Goal: Task Accomplishment & Management: Use online tool/utility

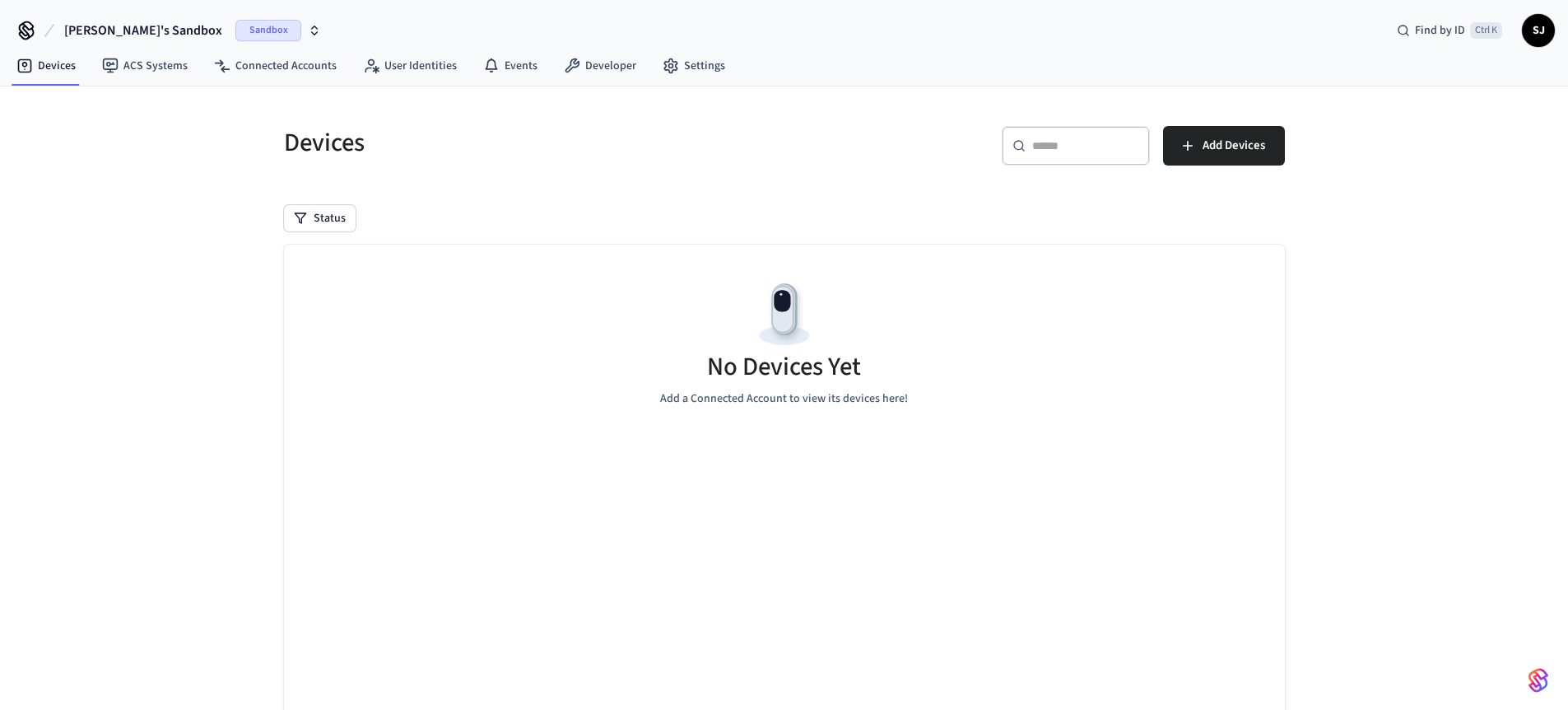
click at [148, 26] on span "[PERSON_NAME]'s Sandbox" at bounding box center [143, 30] width 158 height 20
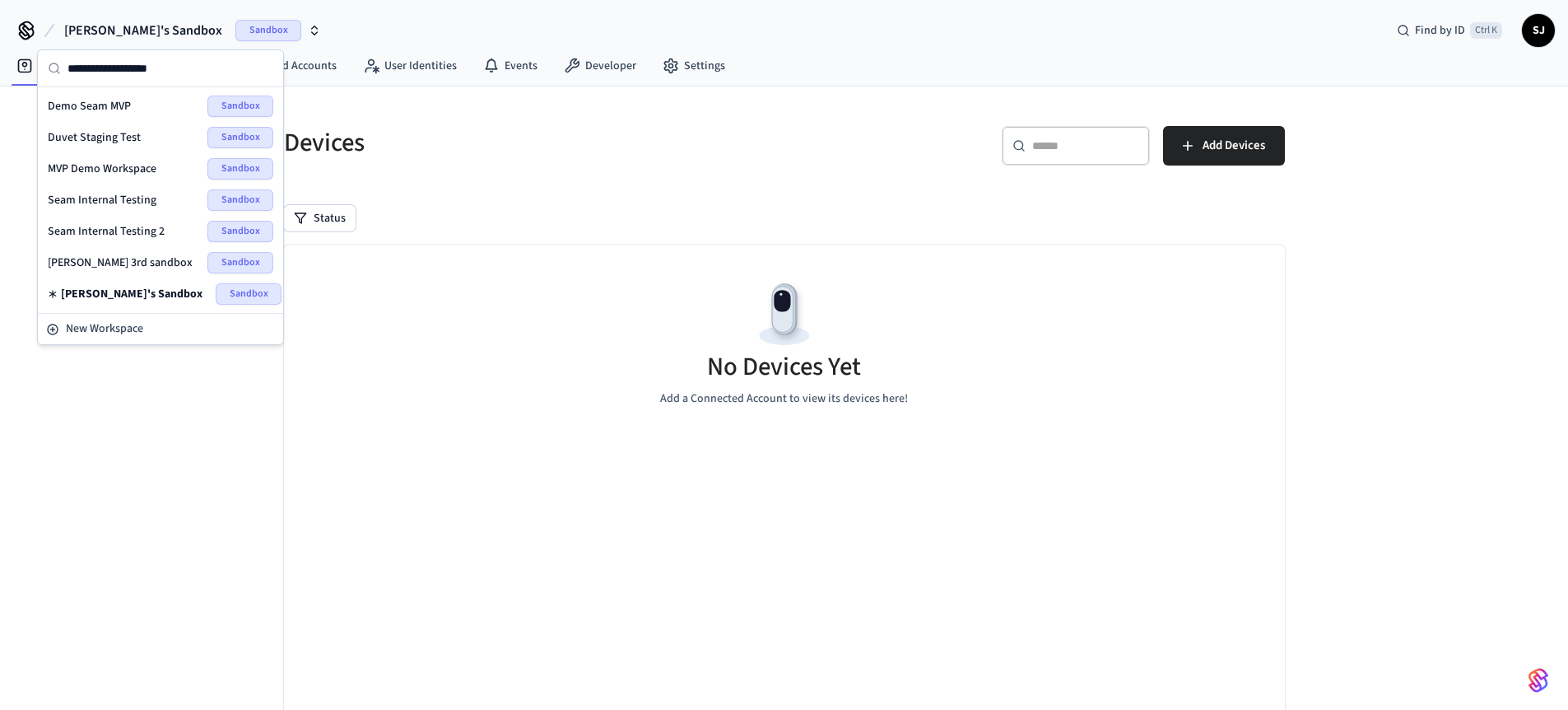
click at [135, 216] on div "Seam Internal Testing 2 Sandbox" at bounding box center [160, 231] width 239 height 31
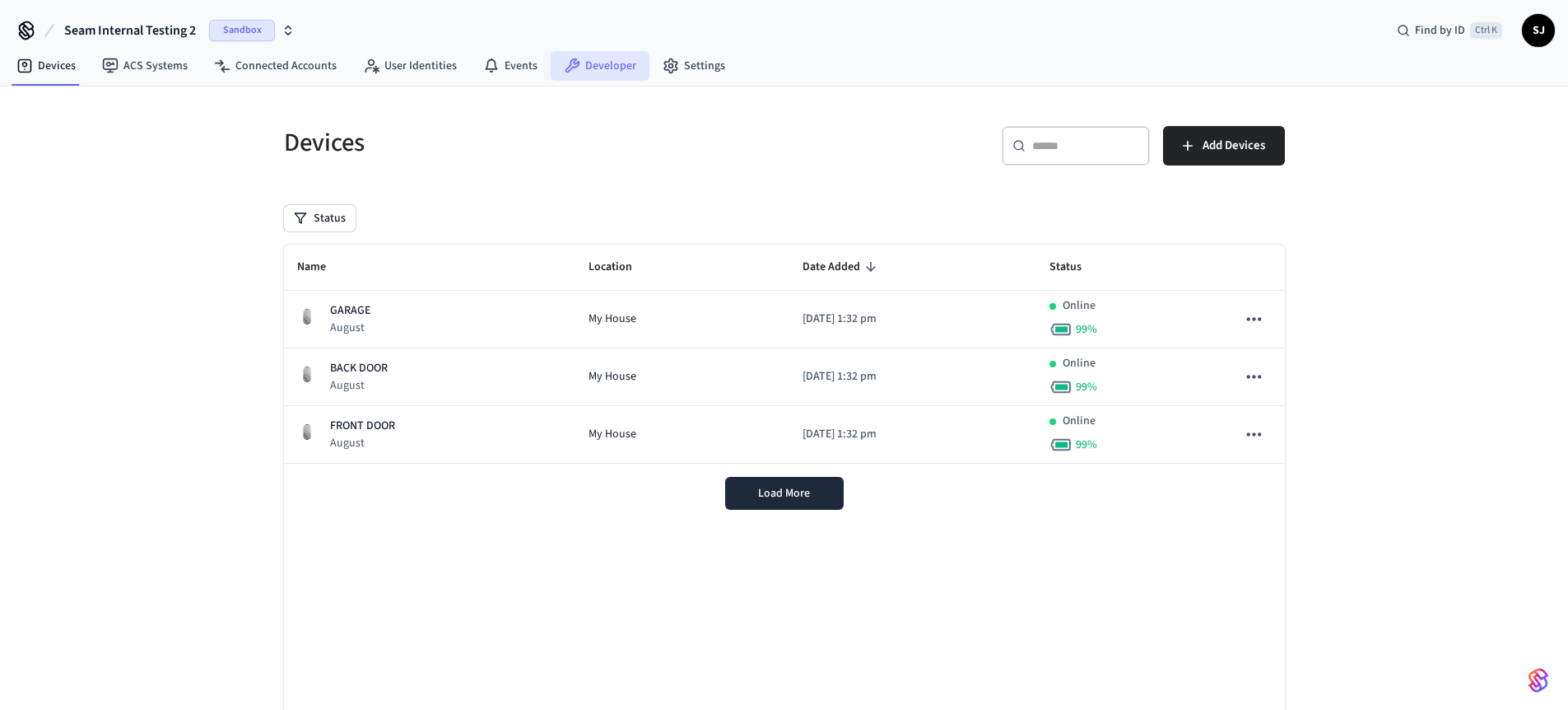
click at [575, 55] on link "Developer" at bounding box center [600, 65] width 99 height 30
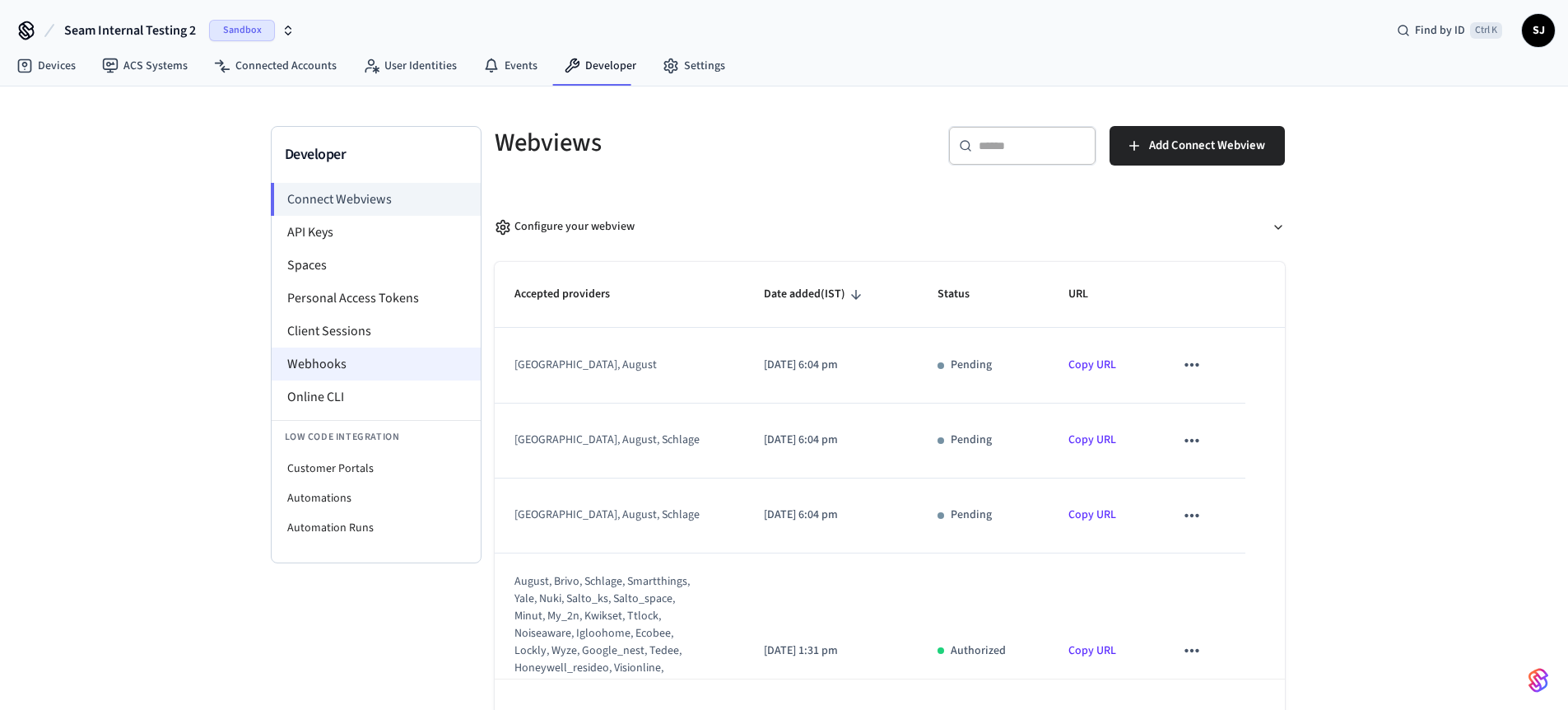
click at [315, 357] on li "Webhooks" at bounding box center [376, 364] width 209 height 33
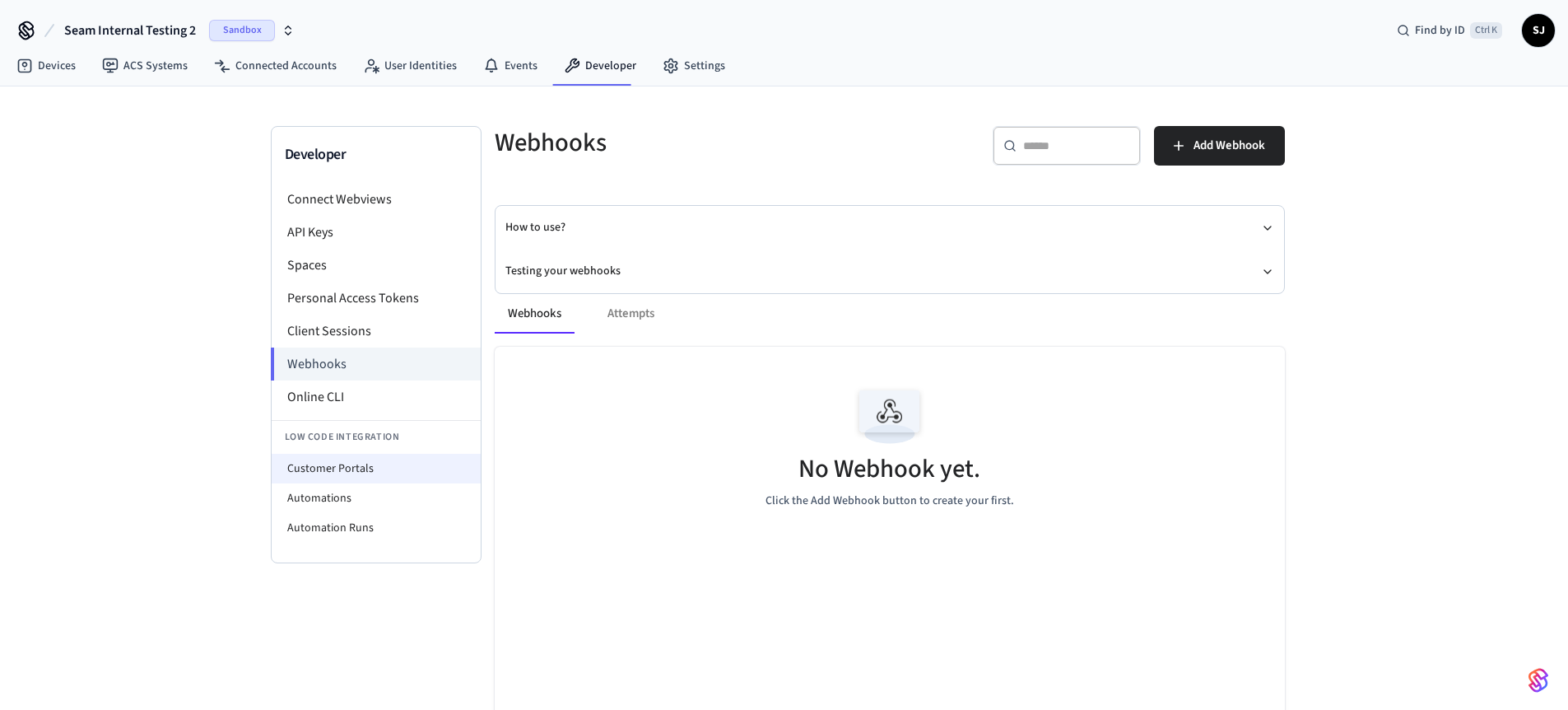
click at [314, 478] on li "Customer Portals" at bounding box center [376, 468] width 209 height 30
select select "**********"
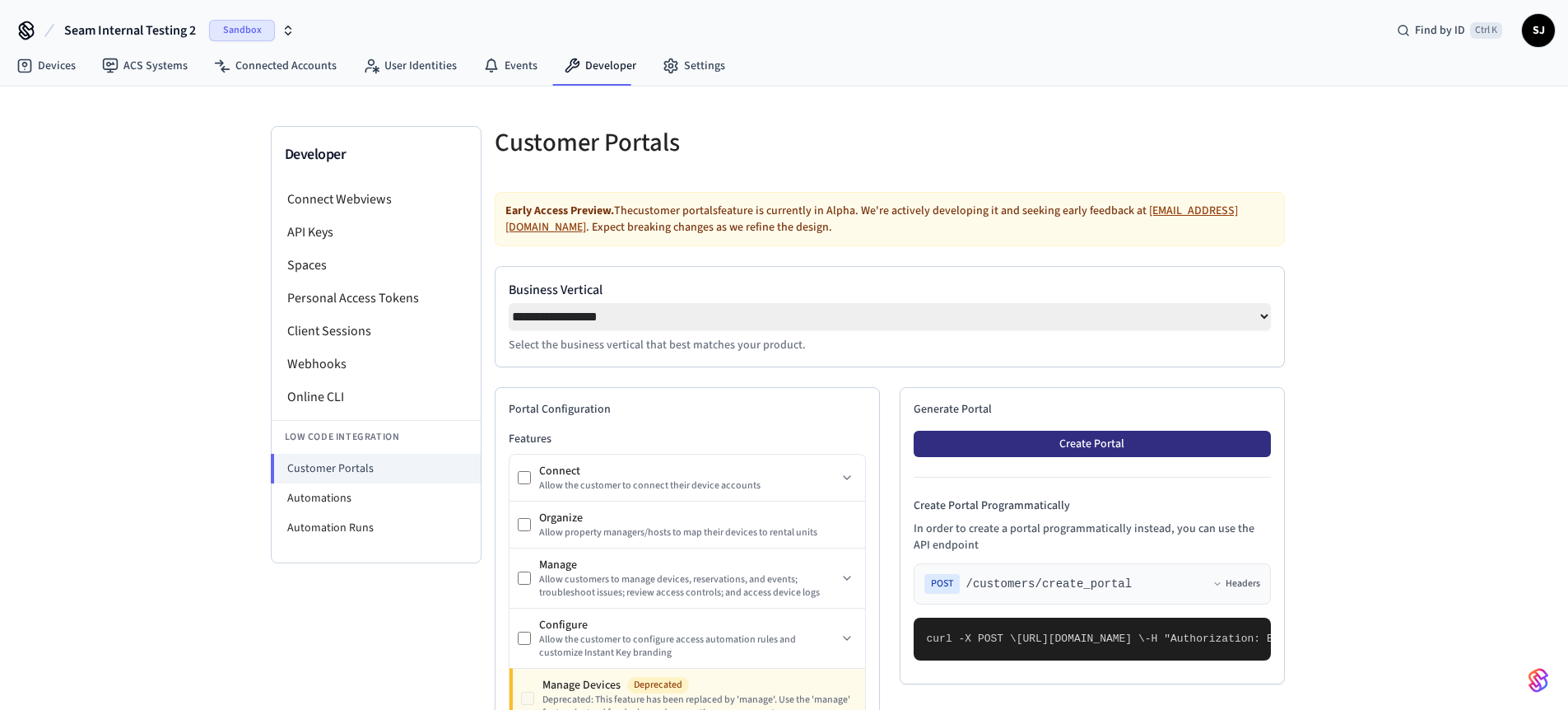
click at [1056, 444] on button "Create Portal" at bounding box center [1092, 444] width 357 height 27
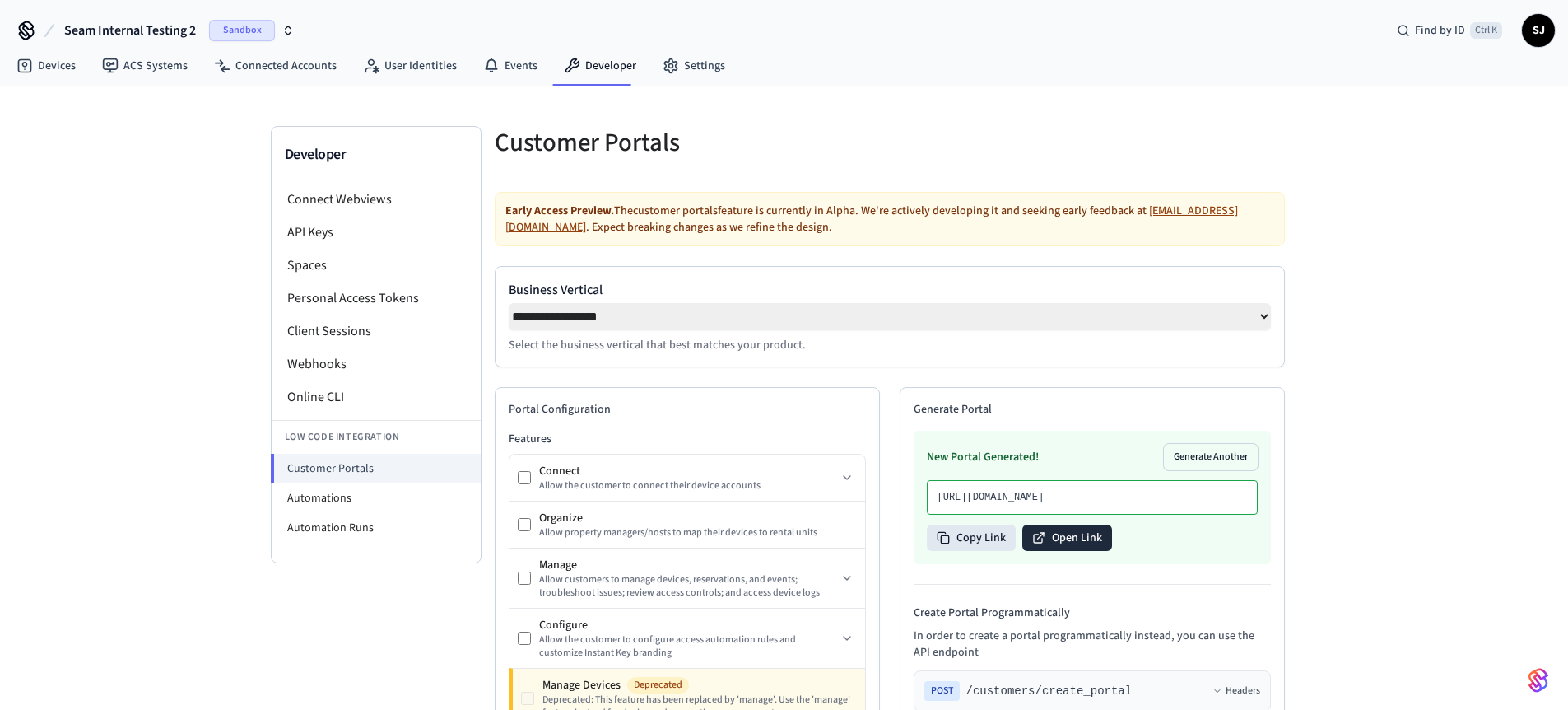
click at [1046, 551] on button "Open Link" at bounding box center [1067, 537] width 90 height 27
